Goal: Task Accomplishment & Management: Use online tool/utility

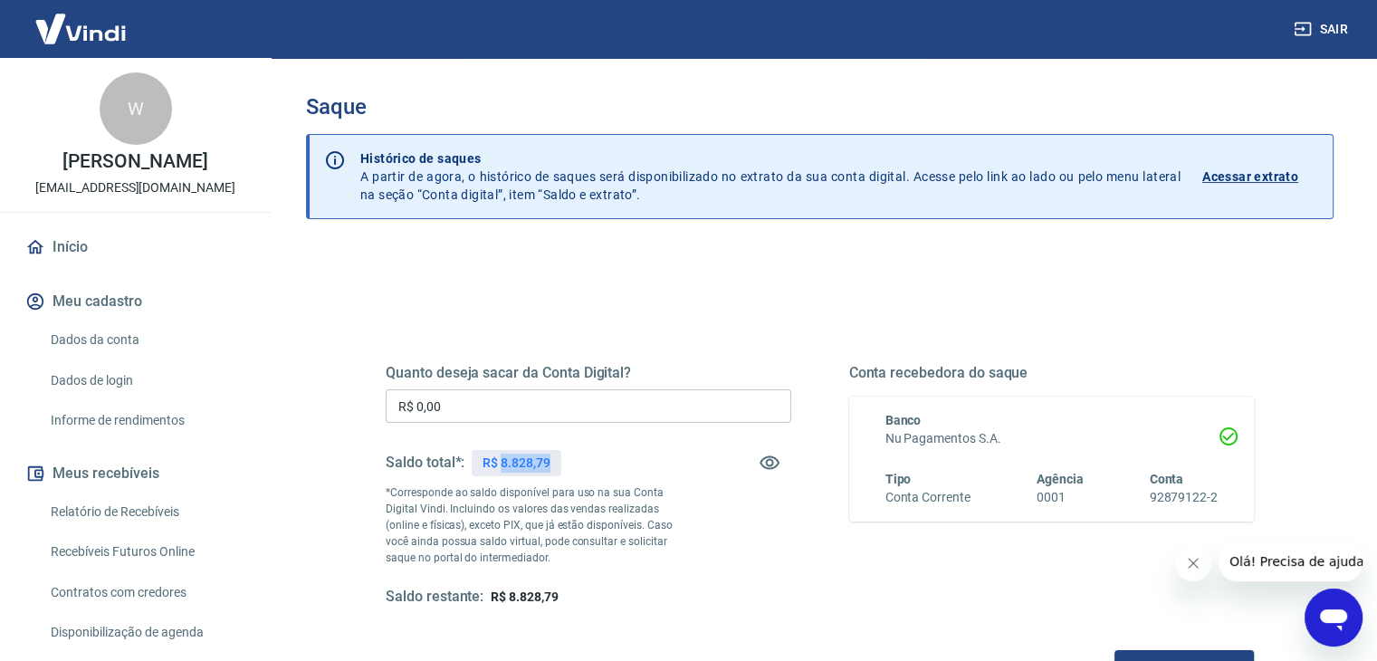
drag, startPoint x: 502, startPoint y: 463, endPoint x: 551, endPoint y: 453, distance: 49.9
click at [558, 460] on div "R$ 8.828,79" at bounding box center [516, 463] width 89 height 26
copy p "8.828,79"
drag, startPoint x: 448, startPoint y: 412, endPoint x: 301, endPoint y: 423, distance: 147.1
click at [306, 426] on div "Quanto deseja sacar da Conta Digital? R$ 0,00 ​ Saldo total*: R$ 8.828,79 *Corr…" at bounding box center [820, 571] width 1028 height 647
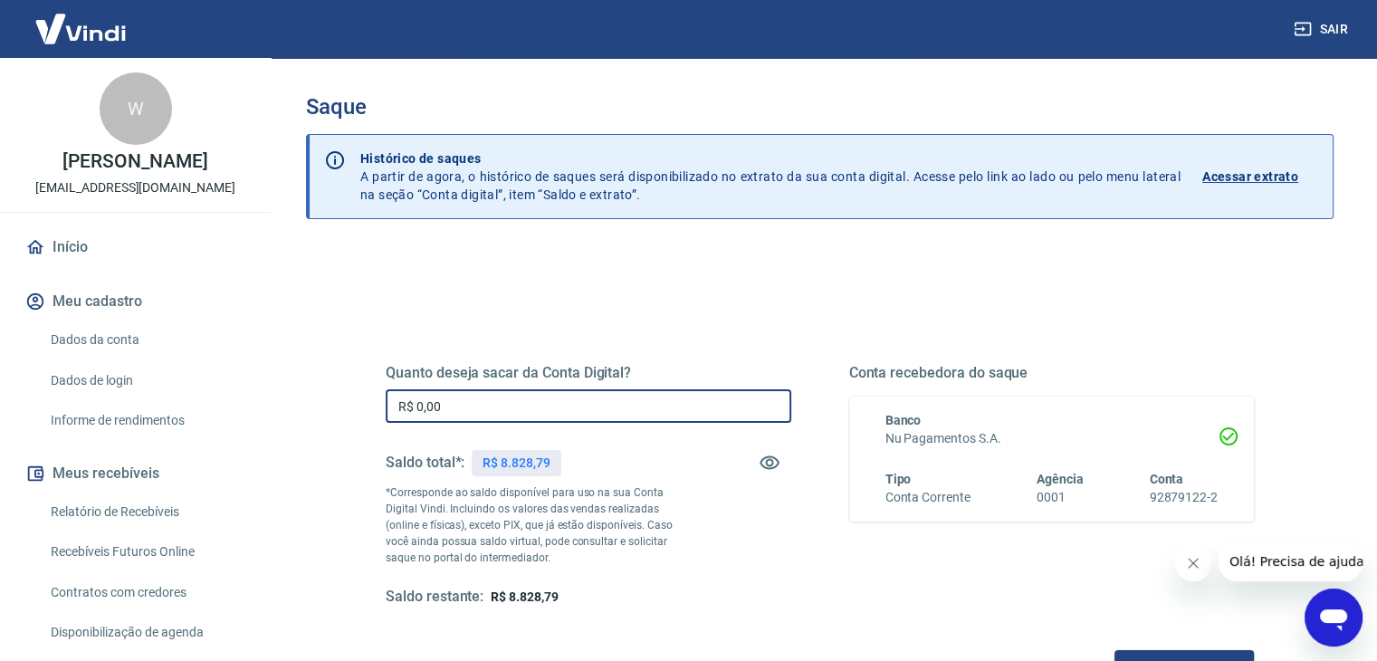
paste input "8.828,79"
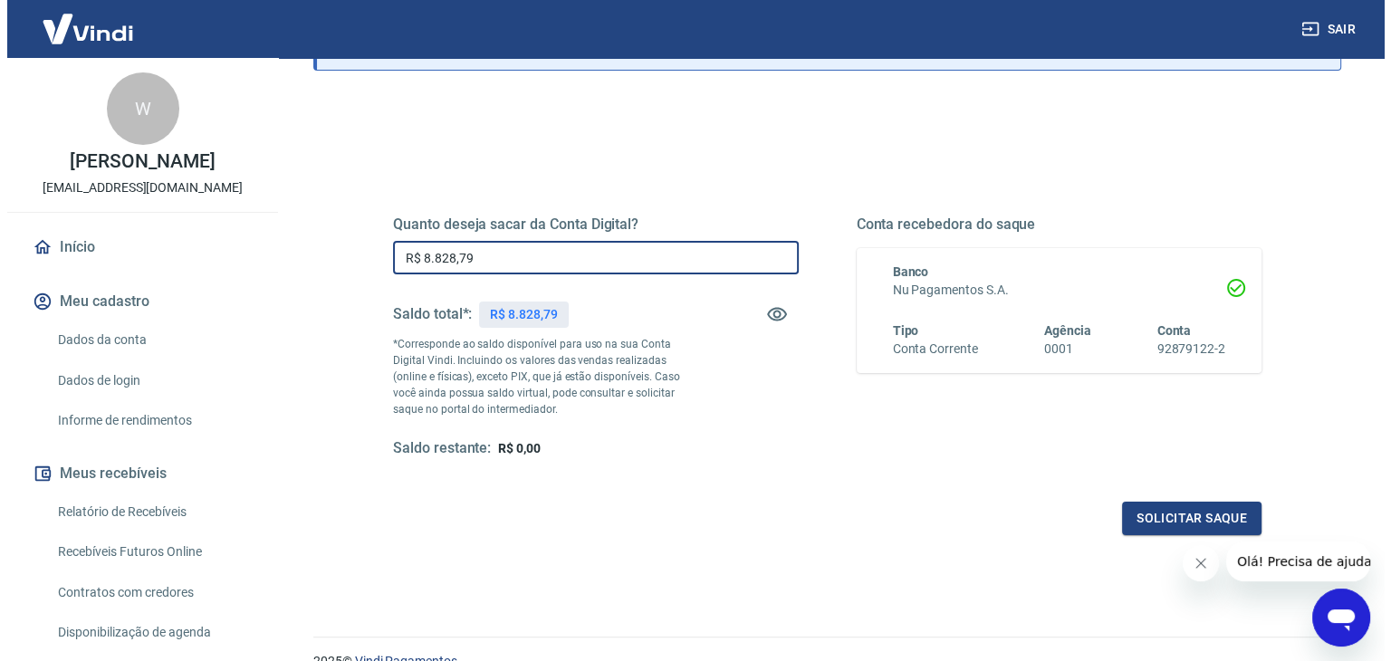
scroll to position [234, 0]
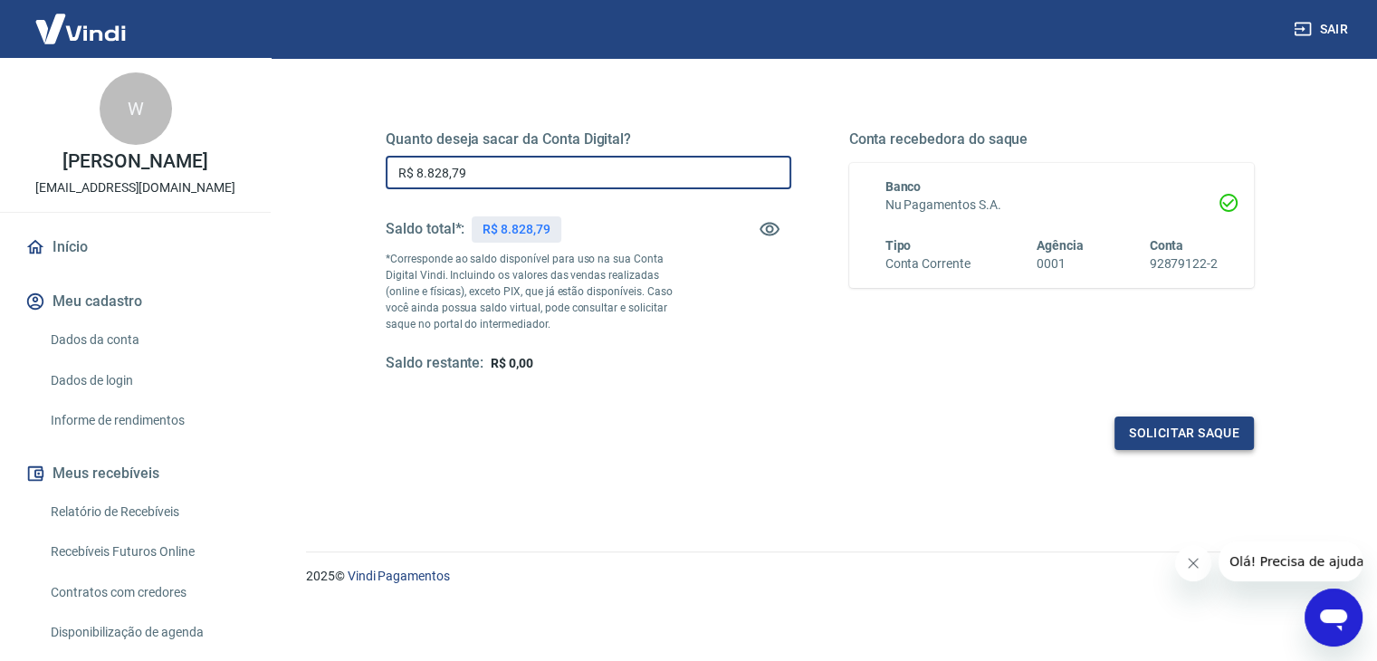
type input "R$ 8.828,79"
click at [1195, 431] on button "Solicitar saque" at bounding box center [1183, 432] width 139 height 33
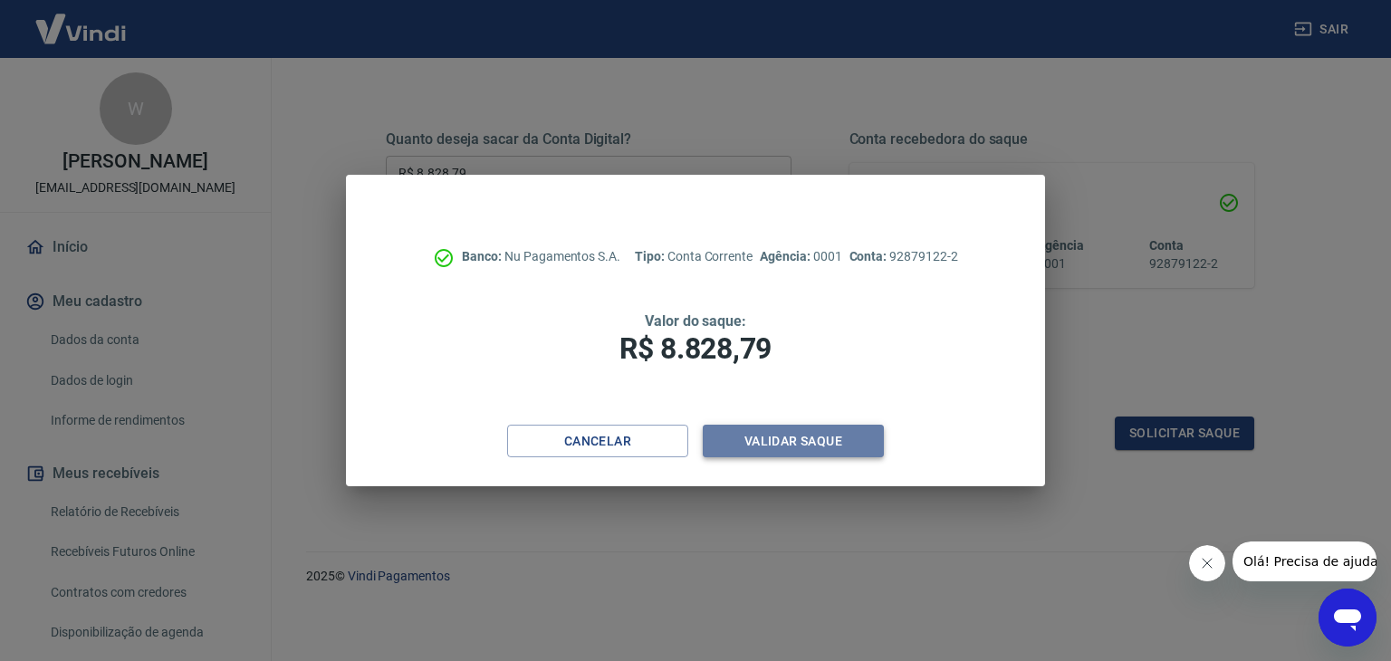
click at [806, 445] on button "Validar saque" at bounding box center [793, 441] width 181 height 33
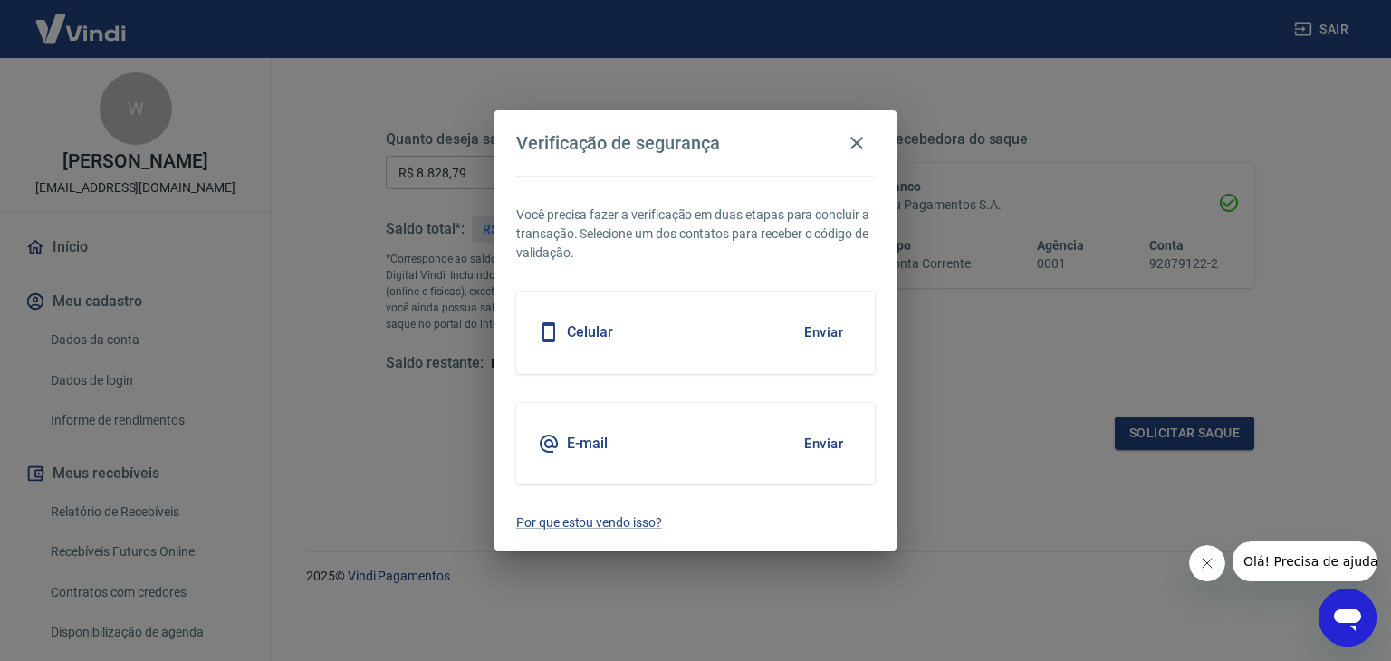
click at [594, 318] on div "Celular Enviar" at bounding box center [695, 332] width 359 height 81
click at [593, 333] on h5 "Celular" at bounding box center [590, 332] width 46 height 18
click at [827, 338] on button "Enviar" at bounding box center [823, 332] width 59 height 38
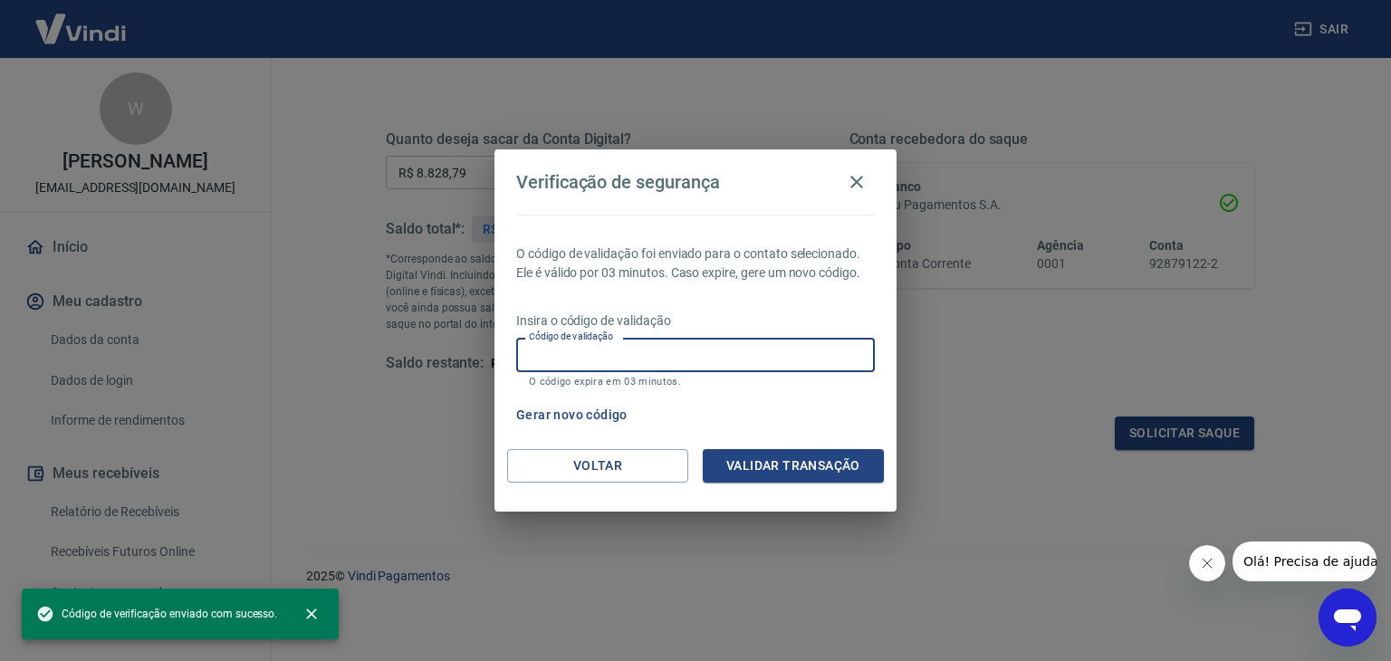
click at [761, 361] on input "Código de validação" at bounding box center [695, 354] width 359 height 33
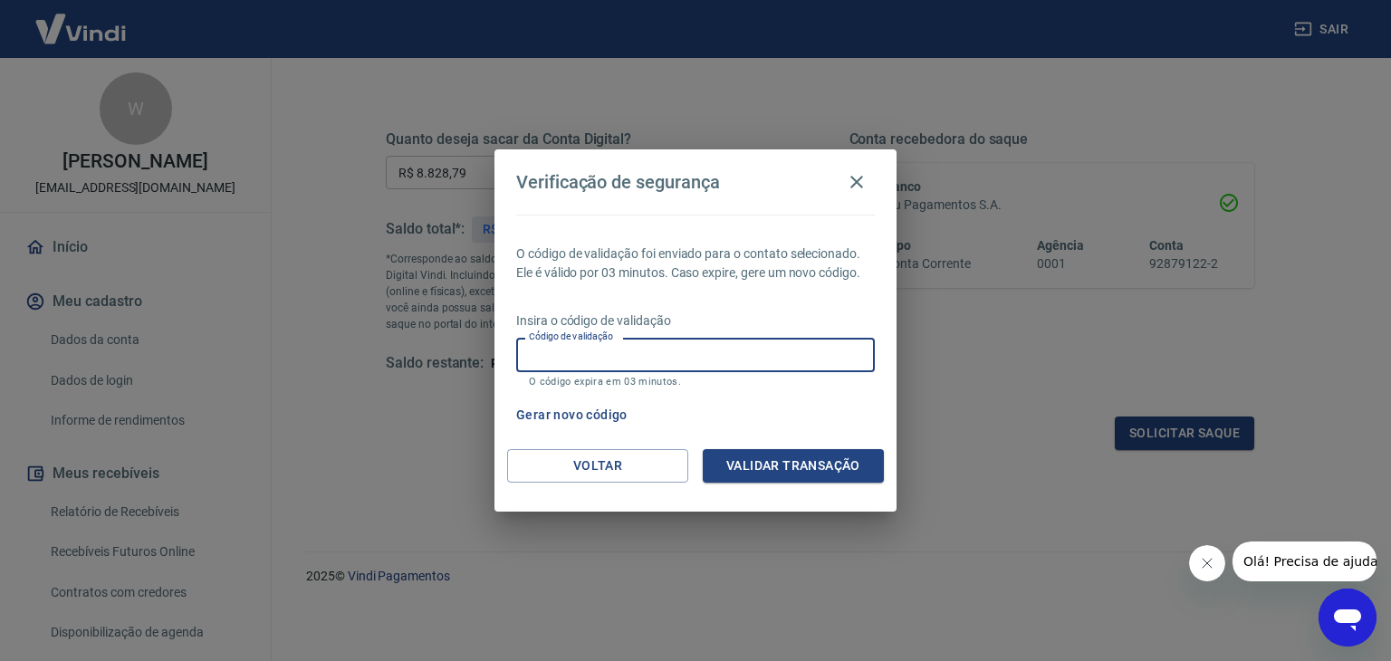
click at [1214, 560] on button "Close message from company" at bounding box center [1206, 563] width 36 height 36
click at [612, 348] on input "Código de validação" at bounding box center [695, 354] width 359 height 33
type input "657946"
click at [741, 457] on button "Validar transação" at bounding box center [793, 465] width 181 height 33
